Goal: Task Accomplishment & Management: Manage account settings

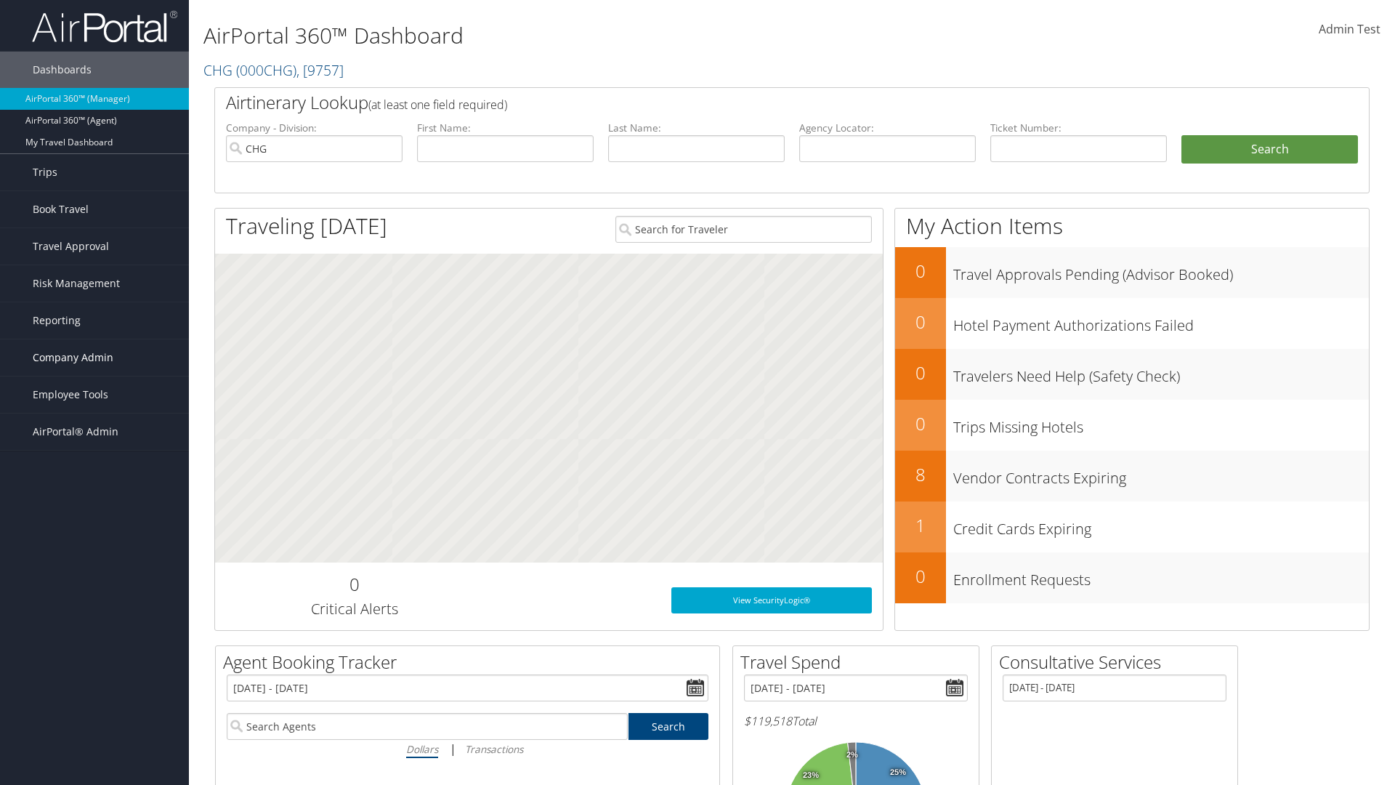
click at [94, 358] on span "Company Admin" at bounding box center [73, 357] width 81 height 36
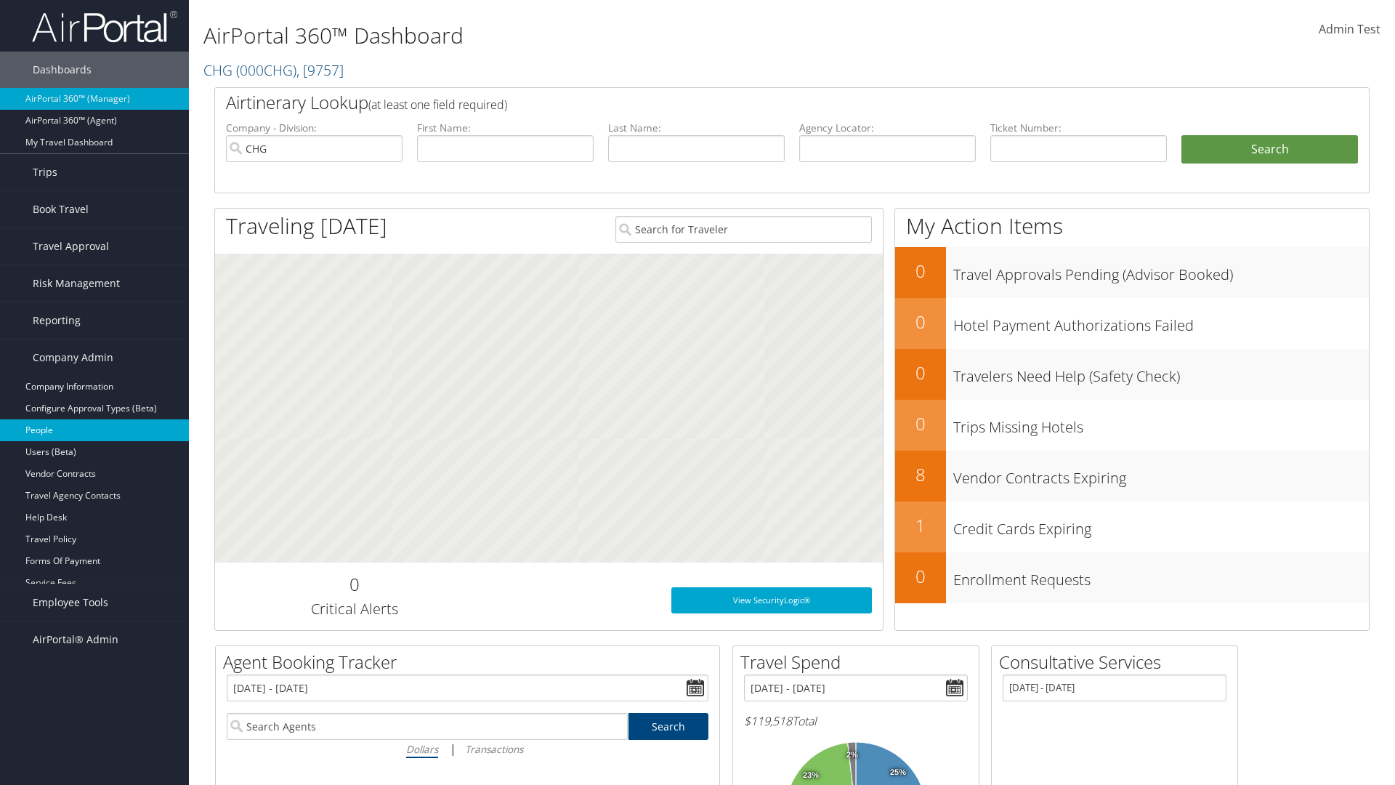
click at [94, 430] on link "People" at bounding box center [94, 430] width 189 height 22
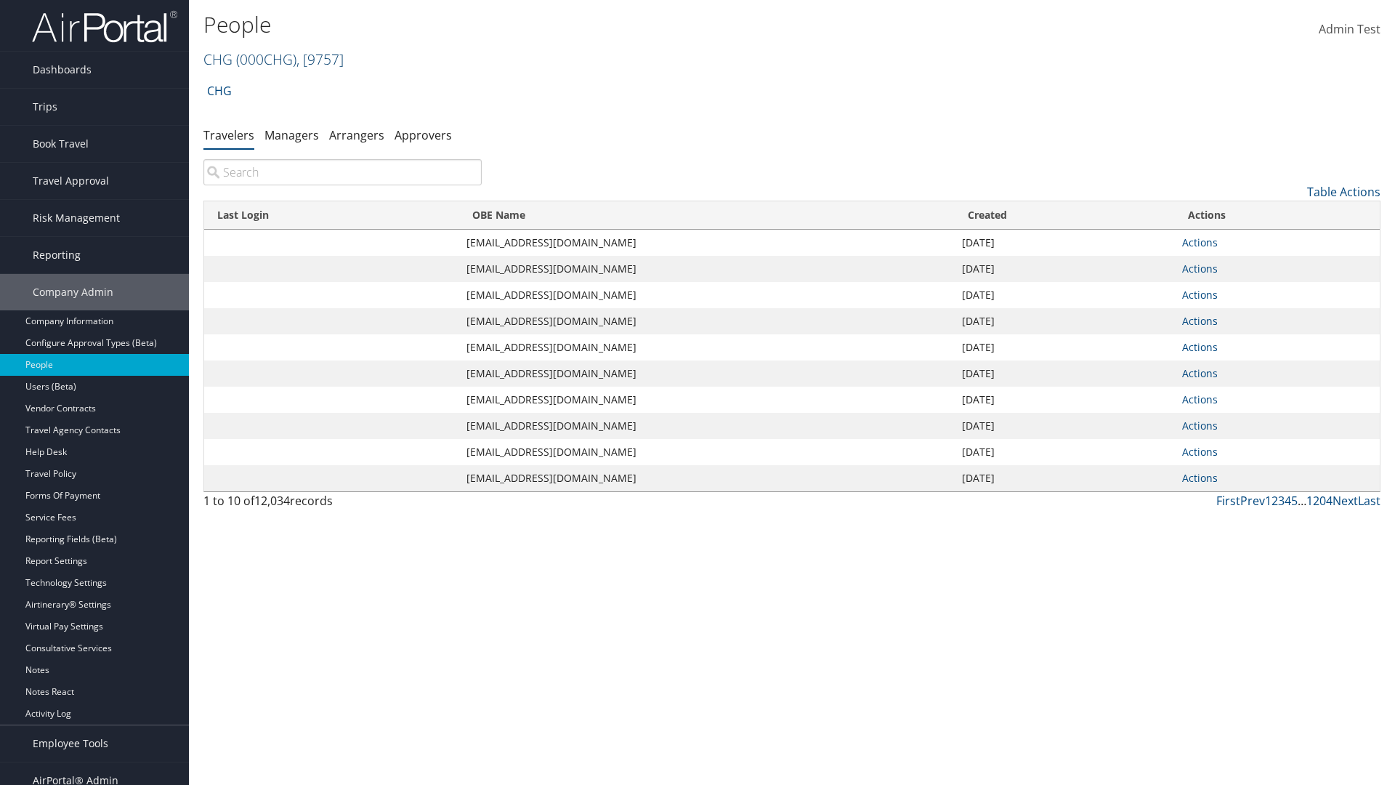
click at [218, 59] on link "CHG ( 000CHG ) , [ 9757 ]" at bounding box center [274, 59] width 140 height 20
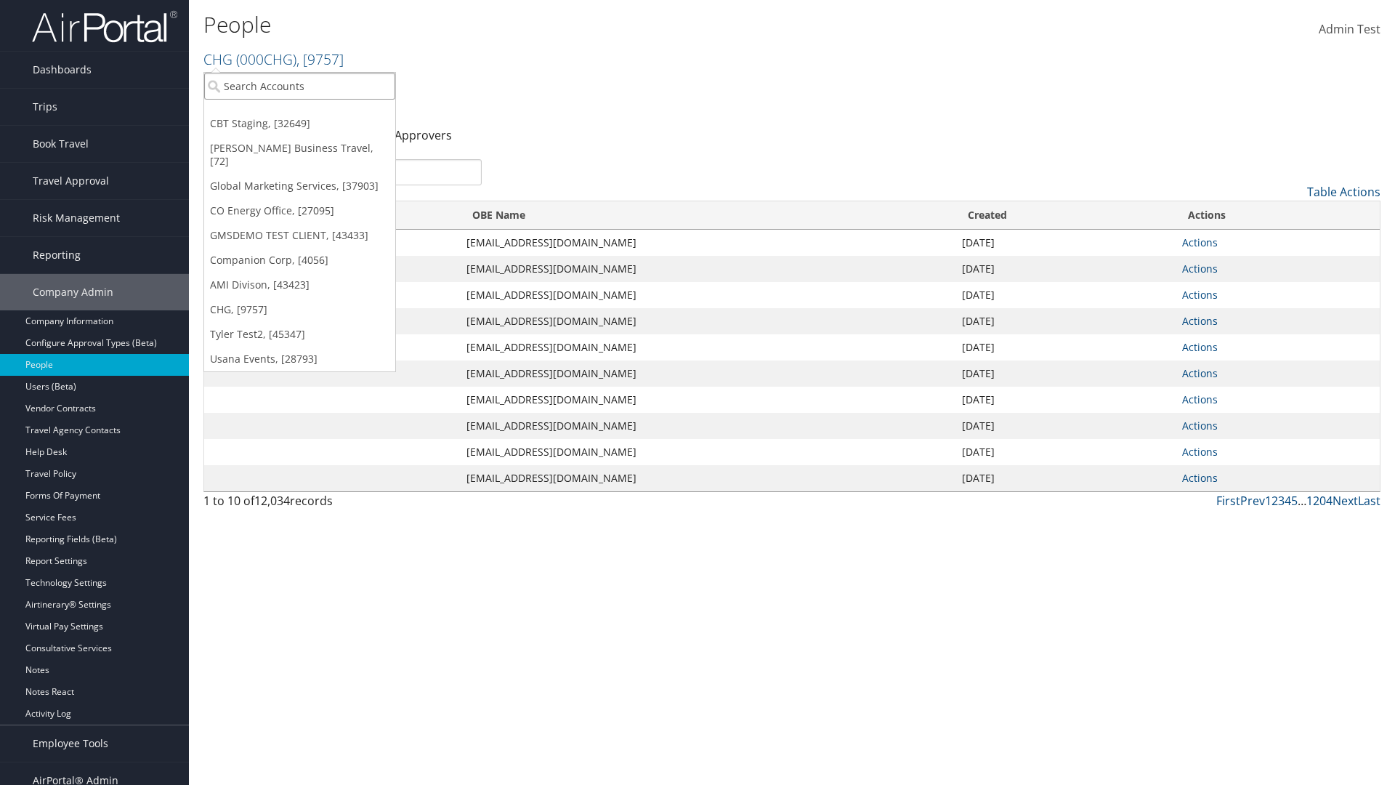
click at [299, 86] on input "search" at bounding box center [299, 86] width 191 height 27
type input "Global Marketing Services"
click at [313, 113] on div "Global Marketing Services (301946), [37903]" at bounding box center [313, 112] width 234 height 13
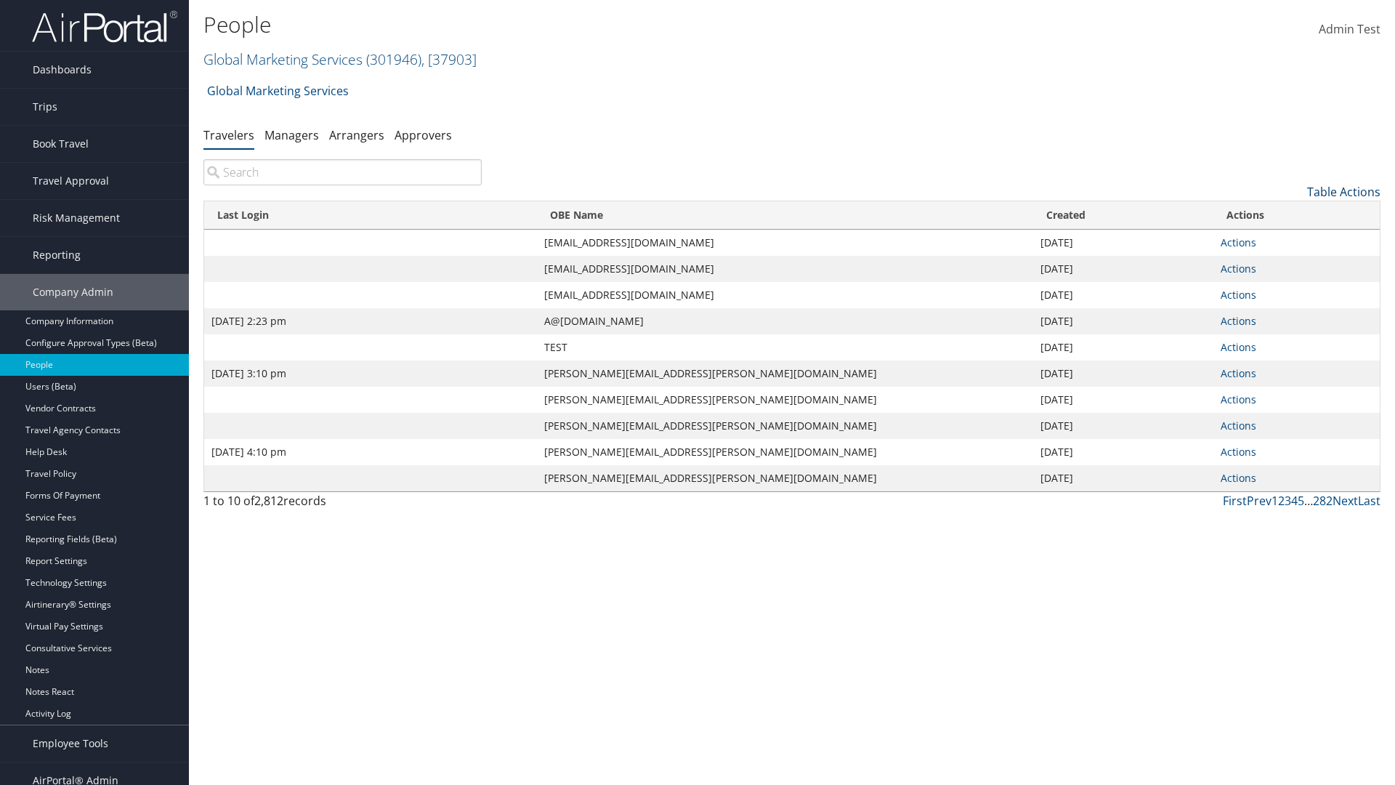
click at [1344, 192] on link "Table Actions" at bounding box center [1343, 192] width 73 height 16
click at [1284, 264] on link "Column Visibility" at bounding box center [1284, 263] width 191 height 25
